Goal: Information Seeking & Learning: Learn about a topic

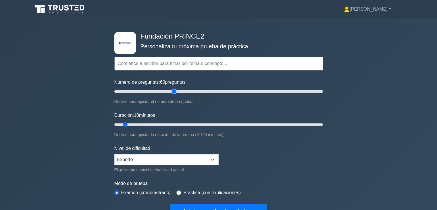
drag, startPoint x: 124, startPoint y: 89, endPoint x: 174, endPoint y: 98, distance: 50.5
type input "60"
click at [174, 95] on input "Número de preguntas: 60 preguntas" at bounding box center [218, 91] width 209 height 7
drag, startPoint x: 124, startPoint y: 122, endPoint x: 211, endPoint y: 123, distance: 87.6
type input "60"
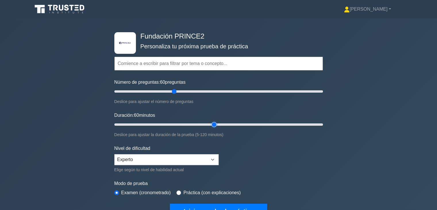
click at [211, 123] on input "Duración: 60 minutos" at bounding box center [218, 124] width 209 height 7
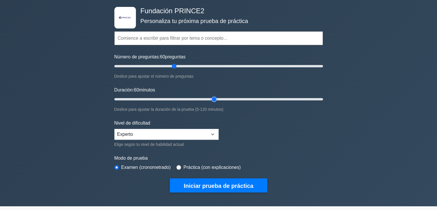
scroll to position [115, 0]
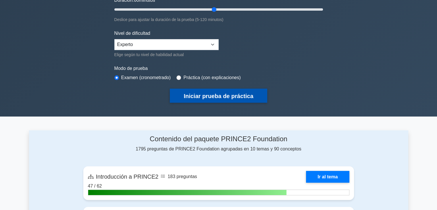
click at [226, 96] on font "Iniciar prueba de práctica" at bounding box center [219, 96] width 70 height 6
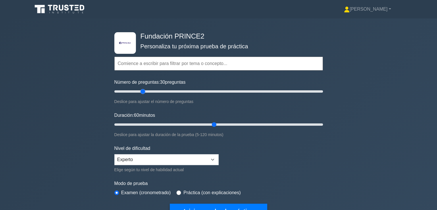
drag, startPoint x: 176, startPoint y: 92, endPoint x: 144, endPoint y: 95, distance: 32.0
type input "30"
click at [144, 95] on input "Número de preguntas: 30 preguntas" at bounding box center [218, 91] width 209 height 7
drag, startPoint x: 214, startPoint y: 125, endPoint x: 158, endPoint y: 126, distance: 56.3
type input "30"
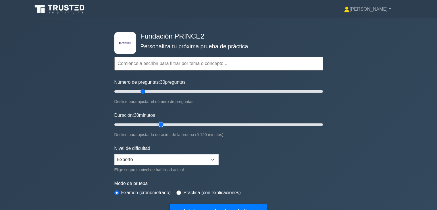
click at [158, 126] on input "Duración: 30 minutos" at bounding box center [218, 124] width 209 height 7
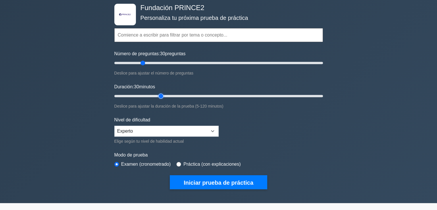
scroll to position [29, 0]
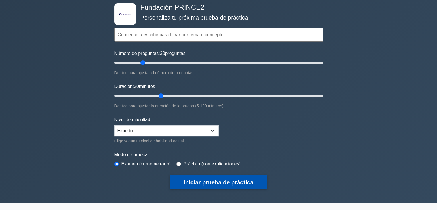
click at [230, 178] on font "Iniciar prueba de práctica" at bounding box center [219, 181] width 70 height 6
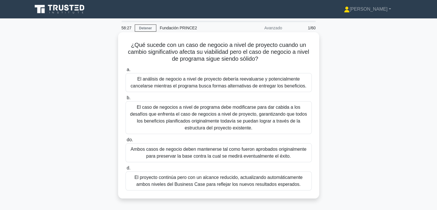
click at [246, 184] on font "El proyecto continúa pero con un alcance reducido, actualizando automáticamente…" at bounding box center [218, 181] width 168 height 12
click at [126, 170] on input "d. El proyecto continúa pero con un alcance reducido, actualizando automáticame…" at bounding box center [126, 168] width 0 height 4
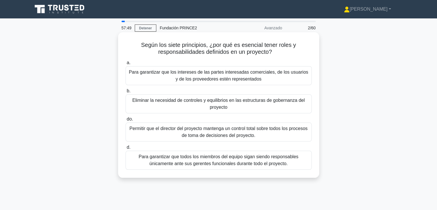
click at [260, 76] on font "Para garantizar que los intereses de las partes interesadas comerciales, de los…" at bounding box center [218, 76] width 181 height 14
click at [126, 65] on input "a. Para garantizar que los intereses de las partes interesadas comerciales, de …" at bounding box center [126, 63] width 0 height 4
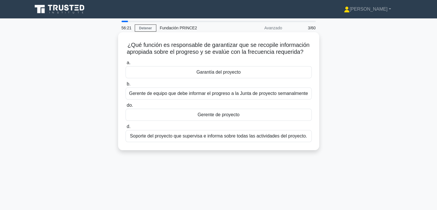
click at [255, 115] on div "Gerente de proyecto" at bounding box center [219, 115] width 186 height 12
click at [126, 107] on input "do. Gerente de proyecto" at bounding box center [126, 105] width 0 height 4
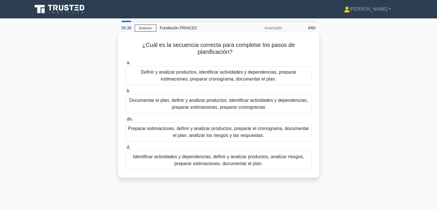
click at [210, 81] on font "Definir y analizar productos, identificar actividades y dependencias, preparar …" at bounding box center [219, 76] width 156 height 12
click at [126, 65] on input "a. Definir y analizar productos, identificar actividades y dependencias, prepar…" at bounding box center [126, 63] width 0 height 4
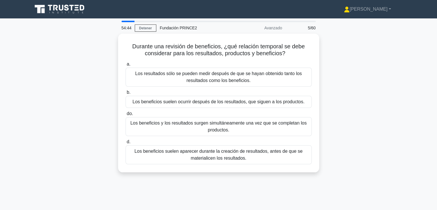
drag, startPoint x: 251, startPoint y: 61, endPoint x: 110, endPoint y: 55, distance: 140.3
click at [110, 55] on div "Durante una revisión de beneficios, ¿qué relación temporal se debe considerar p…" at bounding box center [218, 106] width 379 height 145
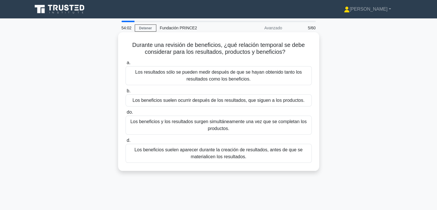
click at [239, 100] on font "Los beneficios suelen ocurrir después de los resultados, que siguen a los produ…" at bounding box center [218, 100] width 172 height 5
click at [126, 93] on input "b. Los beneficios suelen ocurrir después de los resultados, que siguen a los pr…" at bounding box center [126, 91] width 0 height 4
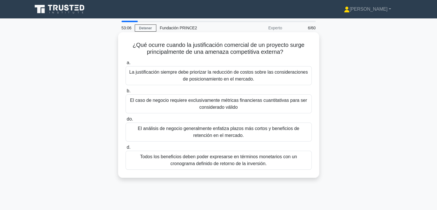
click at [210, 165] on font "Todos los beneficios deben poder expresarse en términos monetarios con un crono…" at bounding box center [218, 160] width 157 height 12
click at [126, 149] on input "d. Todos los beneficios deben poder expresarse en términos monetarios con un cr…" at bounding box center [126, 147] width 0 height 4
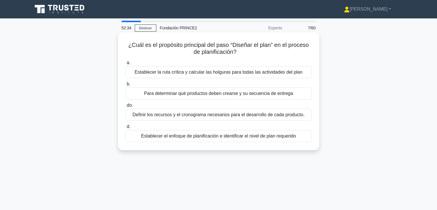
click at [198, 138] on font "Establecer el enfoque de planificación e identificar el nivel de plan requerido" at bounding box center [218, 135] width 155 height 5
click at [126, 128] on input "d. Establecer el enfoque de planificación e identificar el nivel de plan requer…" at bounding box center [126, 127] width 0 height 4
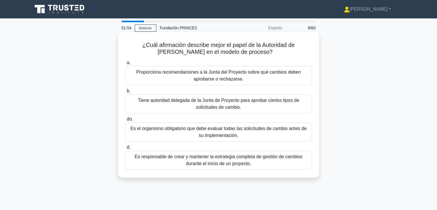
click at [222, 108] on font "Tiene autoridad delegada de la Junta de Proyecto para aprobar ciertos tipos de …" at bounding box center [218, 104] width 161 height 12
click at [126, 93] on input "b. Tiene autoridad delegada de la Junta de Proyecto para aprobar ciertos tipos …" at bounding box center [126, 91] width 0 height 4
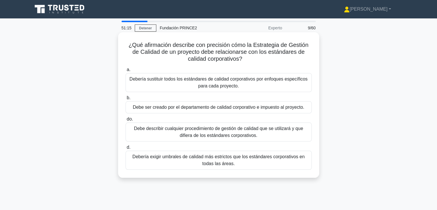
click at [215, 138] on font "Debe describir cualquier procedimiento de gestión de calidad que se utilizará y…" at bounding box center [218, 132] width 181 height 14
click at [126, 121] on input "do. Debe describir cualquier procedimiento de gestión de calidad que se utiliza…" at bounding box center [126, 119] width 0 height 4
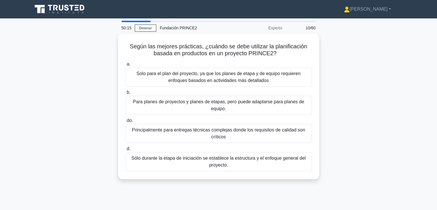
click at [349, 114] on div "Según las mejores prácticas, ¿cuándo se debe utilizar la planificación basada e…" at bounding box center [218, 110] width 379 height 152
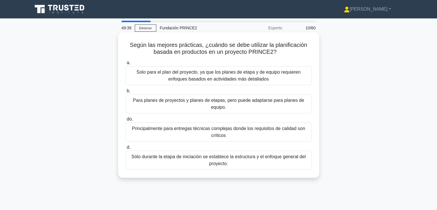
click at [276, 137] on font "Principalmente para entregas técnicas complejas donde los requisitos de calidad…" at bounding box center [218, 132] width 181 height 14
click at [126, 121] on input "do. Principalmente para entregas técnicas complejas donde los requisitos de cal…" at bounding box center [126, 119] width 0 height 4
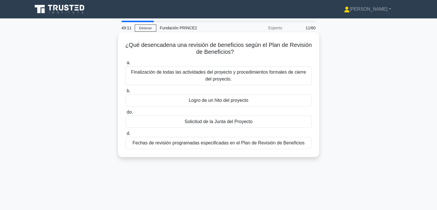
click at [238, 83] on div "Finalización de todas las actividades del proyecto y procedimientos formales de…" at bounding box center [219, 75] width 186 height 19
click at [126, 65] on input "a. Finalización de todas las actividades del proyecto y procedimientos formales…" at bounding box center [126, 63] width 0 height 4
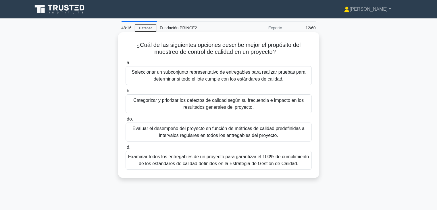
click at [260, 80] on font "Seleccionar un subconjunto representativo de entregables para realizar pruebas …" at bounding box center [219, 76] width 174 height 12
click at [126, 65] on input "a. Seleccionar un subconjunto representativo de entregables para realizar prueb…" at bounding box center [126, 63] width 0 height 4
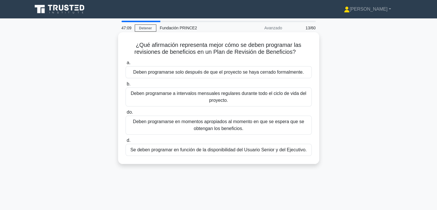
click at [229, 134] on div "Deben programarse en momentos apropiados al momento en que se espera que se obt…" at bounding box center [219, 124] width 186 height 19
click at [126, 114] on input "do. Deben programarse en momentos apropiados al momento en que se espera que se…" at bounding box center [126, 112] width 0 height 4
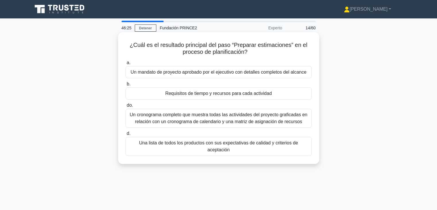
click at [205, 146] on font "Una lista de todos los productos con sus expectativas de calidad y criterios de…" at bounding box center [218, 146] width 181 height 14
click at [126, 135] on input "d. Una lista de todos los productos con sus expectativas de calidad y criterios…" at bounding box center [126, 134] width 0 height 4
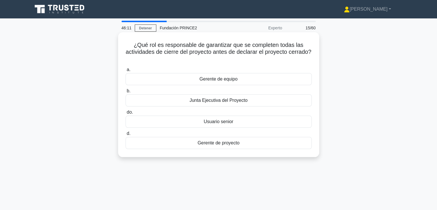
click at [234, 145] on font "Gerente de proyecto" at bounding box center [219, 142] width 42 height 5
click at [126, 135] on input "d. Gerente de proyecto" at bounding box center [126, 134] width 0 height 4
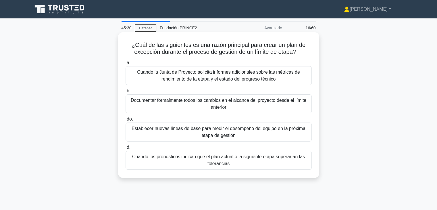
click at [194, 167] on font "Cuando los pronósticos indican que el plan actual o la siguiente etapa superarí…" at bounding box center [218, 160] width 181 height 14
click at [126, 149] on input "d. Cuando los pronósticos indican que el plan actual o la siguiente etapa super…" at bounding box center [126, 147] width 0 height 4
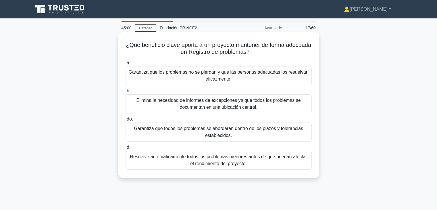
click at [186, 136] on font "Garantiza que todos los problemas se abordarán dentro de los plazos y toleranci…" at bounding box center [218, 132] width 181 height 14
click at [126, 121] on input "do. Garantiza que todos los problemas se abordarán dentro de los plazos y toler…" at bounding box center [126, 119] width 0 height 4
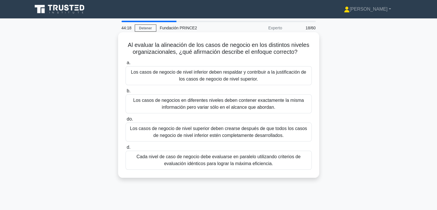
click at [220, 83] on div "Los casos de negocio de nivel inferior deben respaldar y contribuir a la justif…" at bounding box center [219, 75] width 186 height 19
click at [126, 65] on input "a. Los casos de negocio de nivel inferior deben respaldar y contribuir a la jus…" at bounding box center [126, 63] width 0 height 4
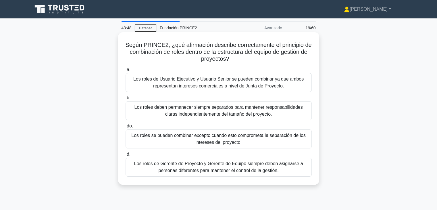
click at [194, 143] on font "Los roles se pueden combinar excepto cuando esto comprometa la separación de lo…" at bounding box center [218, 139] width 181 height 14
click at [126, 128] on input "do. Los roles se pueden combinar excepto cuando esto comprometa la separación d…" at bounding box center [126, 126] width 0 height 4
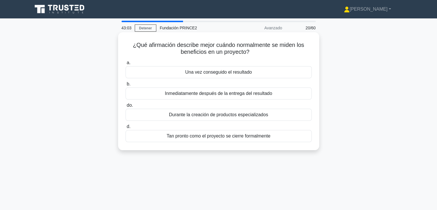
click at [228, 76] on div "Una vez conseguido el resultado" at bounding box center [219, 72] width 186 height 12
click at [126, 65] on input "a. Una vez conseguido el resultado" at bounding box center [126, 63] width 0 height 4
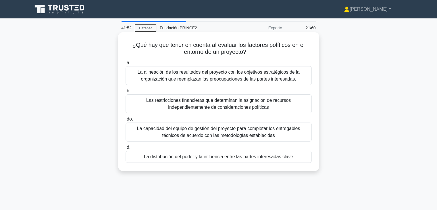
click at [239, 82] on font "La alineación de los resultados del proyecto con los objetivos estratégicos de …" at bounding box center [218, 76] width 181 height 14
click at [126, 65] on input "a. La alineación de los resultados del proyecto con los objetivos estratégicos …" at bounding box center [126, 63] width 0 height 4
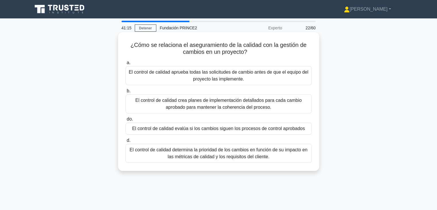
click at [196, 157] on font "El control de calidad determina la prioridad de los cambios en función de su im…" at bounding box center [219, 153] width 178 height 12
click at [126, 142] on input "d. El control de calidad determina la prioridad de los cambios en función de su…" at bounding box center [126, 140] width 0 height 4
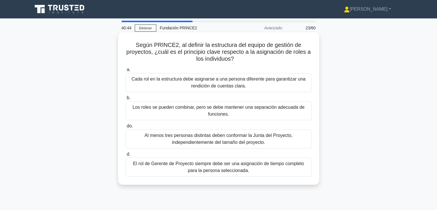
click at [244, 117] on font "Los roles se pueden combinar, pero se debe mantener una separación adecuada de …" at bounding box center [218, 111] width 181 height 14
click at [126, 100] on input "b. Los roles se pueden combinar, pero se debe mantener una separación adecuada …" at bounding box center [126, 98] width 0 height 4
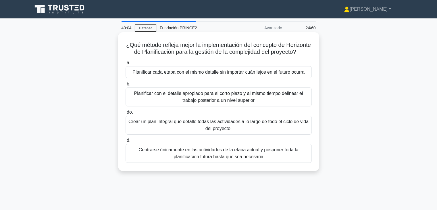
click at [266, 106] on div "Planificar con el detalle apropiado para el corto plazo y al mismo tiempo delin…" at bounding box center [219, 96] width 186 height 19
click at [126, 86] on input "b. Planificar con el detalle apropiado para el corto plazo y al mismo tiempo de…" at bounding box center [126, 84] width 0 height 4
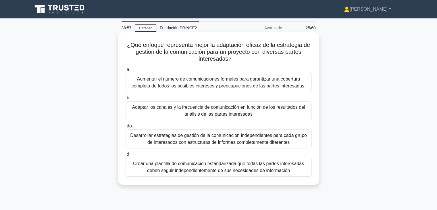
drag, startPoint x: 193, startPoint y: 46, endPoint x: 237, endPoint y: 60, distance: 45.9
click at [237, 60] on h5 "¿Qué enfoque representa mejor la adaptación eficaz de la estrategia de gestión …" at bounding box center [218, 51] width 187 height 21
click at [237, 60] on icon ".spinner_0XTQ{transform-origin:center;animation:spinner_y6GP .75s linear infini…" at bounding box center [235, 59] width 7 height 7
drag, startPoint x: 237, startPoint y: 60, endPoint x: 122, endPoint y: 44, distance: 116.4
click at [122, 44] on div "¿Qué enfoque representa mejor la adaptación eficaz de la estrategia de gestión …" at bounding box center [218, 108] width 196 height 148
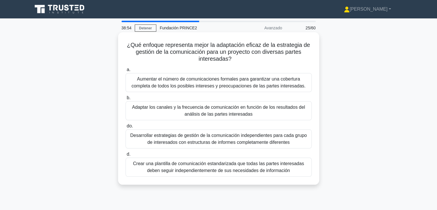
click at [143, 62] on h5 "¿Qué enfoque representa mejor la adaptación eficaz de la estrategia de gestión …" at bounding box center [218, 51] width 187 height 21
click at [202, 120] on div "Adaptar los canales y la frecuencia de comunicación en función de los resultado…" at bounding box center [219, 110] width 186 height 19
click at [126, 100] on input "b. Adaptar los canales y la frecuencia de comunicación en función de los result…" at bounding box center [126, 98] width 0 height 4
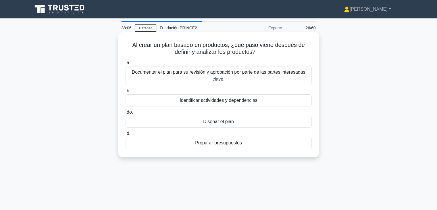
click at [202, 96] on div "Identificar actividades y dependencias" at bounding box center [219, 100] width 186 height 12
click at [126, 93] on input "b. Identificar actividades y dependencias" at bounding box center [126, 91] width 0 height 4
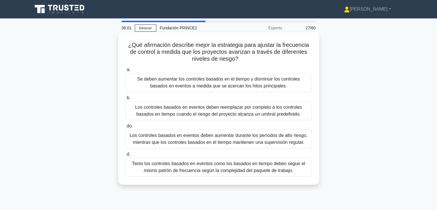
click at [189, 138] on font "Los controles basados ​​en eventos deben aumentar durante los períodos de alto …" at bounding box center [219, 139] width 178 height 12
click at [126, 128] on input "do. Los controles basados ​​en eventos deben aumentar durante los períodos de a…" at bounding box center [126, 126] width 0 height 4
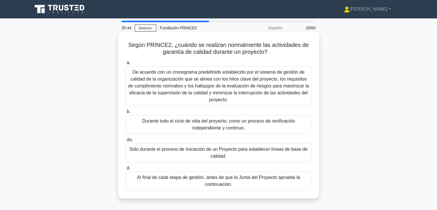
click at [253, 124] on font "Durante todo el ciclo de vida del proyecto, como un proceso de verificación ind…" at bounding box center [218, 124] width 153 height 12
click at [126, 113] on input "b. Durante todo el ciclo de vida del proyecto, como un proceso de verificación …" at bounding box center [126, 112] width 0 height 4
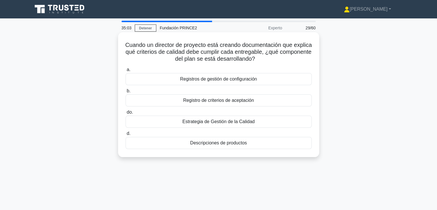
click at [214, 126] on div "Estrategia de Gestión de la Calidad" at bounding box center [219, 121] width 186 height 12
click at [126, 114] on input "do. Estrategia de Gestión de la Calidad" at bounding box center [126, 112] width 0 height 4
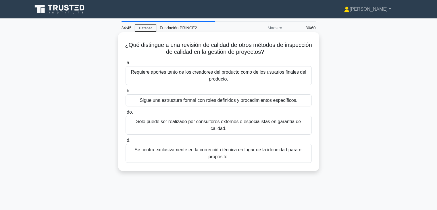
click at [211, 104] on div "Sigue una estructura formal con roles definidos y procedimientos específicos." at bounding box center [219, 100] width 186 height 12
click at [126, 93] on input "b. Sigue una estructura formal con roles definidos y procedimientos específicos." at bounding box center [126, 91] width 0 height 4
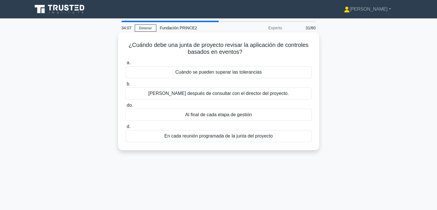
click at [213, 112] on font "Al final de cada etapa de gestión" at bounding box center [218, 114] width 67 height 5
click at [126, 107] on input "do. Al final de cada etapa de gestión" at bounding box center [126, 105] width 0 height 4
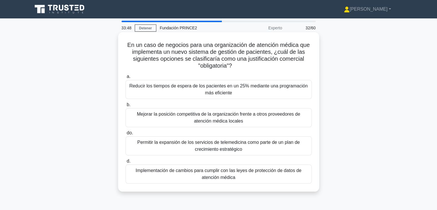
click at [228, 90] on font "Reducir los tiempos de espera de los pacientes en un 25% mediante una programac…" at bounding box center [218, 89] width 178 height 12
click at [126, 78] on input "a. Reducir los tiempos de espera de los pacientes en un 25% mediante una progra…" at bounding box center [126, 77] width 0 height 4
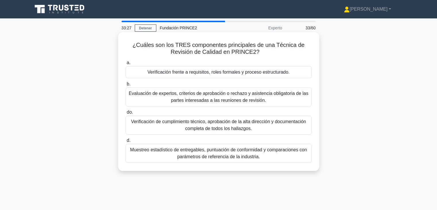
click at [217, 76] on div "Verificación frente a requisitos, roles formales y proceso estructurado." at bounding box center [219, 72] width 186 height 12
click at [126, 65] on input "a. Verificación frente a requisitos, roles formales y proceso estructurado." at bounding box center [126, 63] width 0 height 4
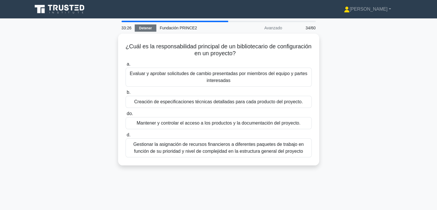
click at [143, 27] on font "Detener" at bounding box center [145, 28] width 13 height 4
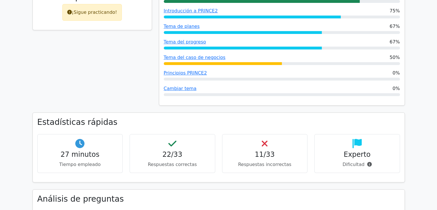
scroll to position [144, 0]
